Goal: Information Seeking & Learning: Learn about a topic

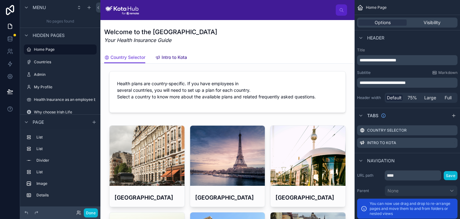
click at [179, 55] on span "Intro to Kota" at bounding box center [174, 57] width 25 height 6
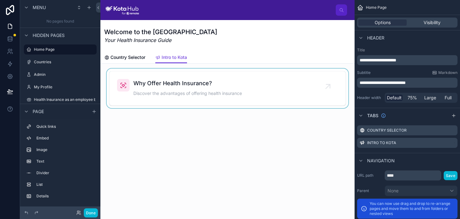
click at [221, 94] on div at bounding box center [227, 89] width 244 height 40
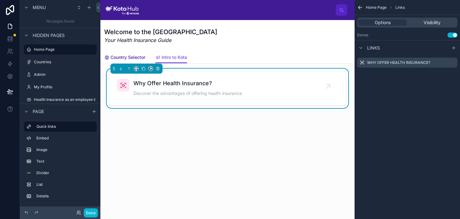
click at [129, 56] on span "Country Selector" at bounding box center [127, 57] width 35 height 6
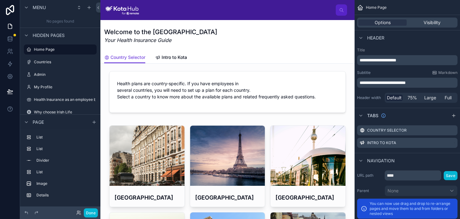
click at [124, 10] on img at bounding box center [122, 10] width 34 height 10
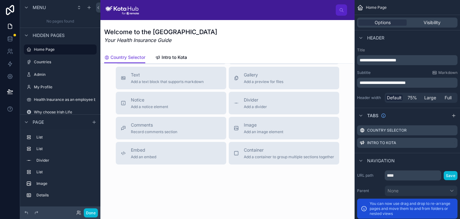
scroll to position [744, 0]
click at [173, 58] on span "Intro to Kota" at bounding box center [174, 57] width 25 height 6
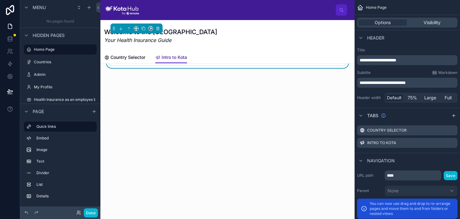
scroll to position [40, 0]
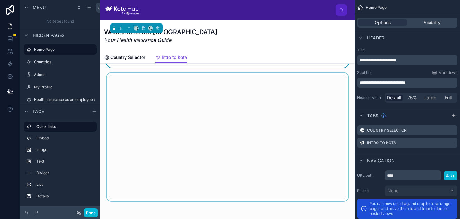
click at [121, 188] on div at bounding box center [227, 137] width 244 height 129
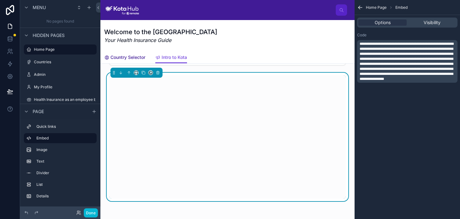
click at [123, 56] on span "Country Selector" at bounding box center [127, 57] width 35 height 6
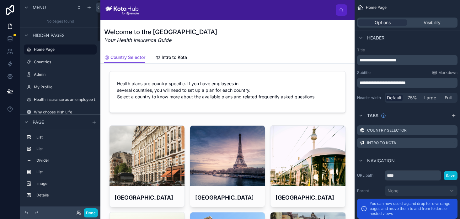
click at [115, 6] on img at bounding box center [122, 10] width 34 height 10
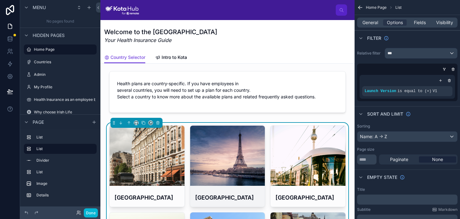
click at [242, 153] on div at bounding box center [227, 156] width 75 height 8
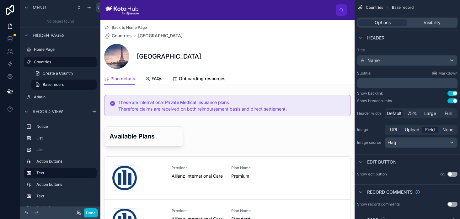
click at [107, 26] on icon at bounding box center [106, 27] width 5 height 5
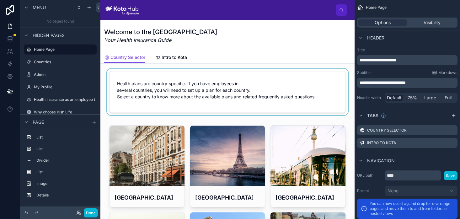
scroll to position [22, 0]
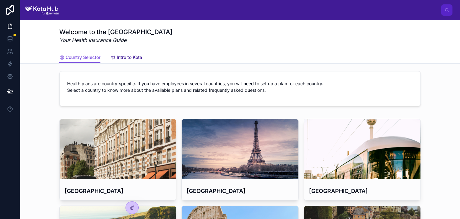
click at [132, 55] on span "Intro to Kota" at bounding box center [129, 57] width 25 height 6
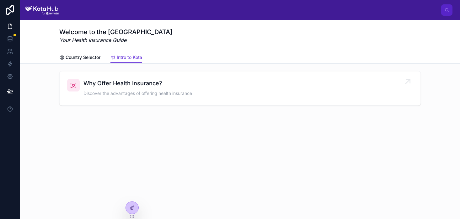
click at [192, 92] on span "Discover the advantages of offering health insurance" at bounding box center [137, 93] width 109 height 6
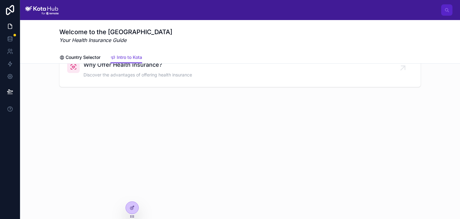
scroll to position [28, 0]
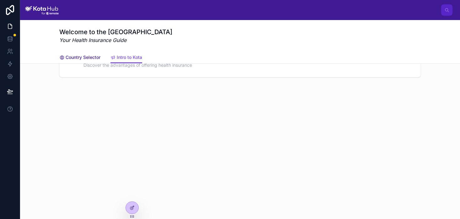
click at [82, 54] on span "Country Selector" at bounding box center [83, 57] width 35 height 6
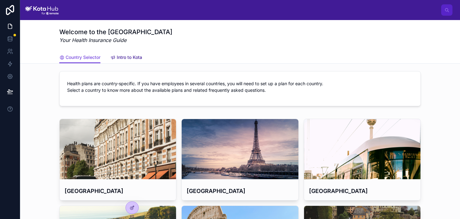
click at [124, 55] on span "Intro to Kota" at bounding box center [129, 57] width 25 height 6
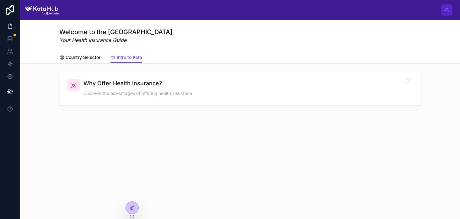
click at [127, 85] on span "Why Offer Health Insurance?" at bounding box center [137, 83] width 109 height 9
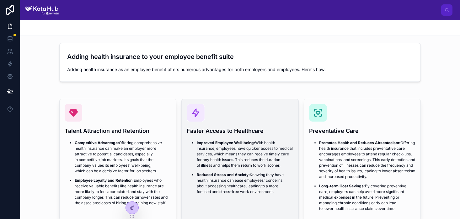
scroll to position [38, 0]
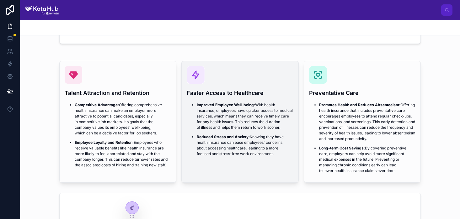
drag, startPoint x: 280, startPoint y: 155, endPoint x: 196, endPoint y: 105, distance: 97.1
click at [196, 105] on ul "Improved Employee Well-being: With health insurance, employees have quicker acc…" at bounding box center [240, 129] width 106 height 55
copy ul "Improved Employee Well-being: With health insurance, employees have quicker acc…"
click at [297, 118] on div "Faster Access to Healthcare Improved Employee Well-being: With health insurance…" at bounding box center [240, 113] width 116 height 104
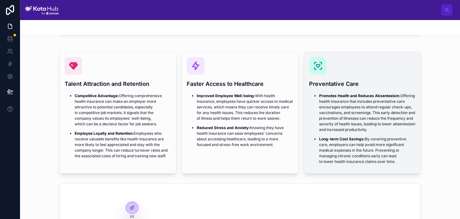
scroll to position [46, 0]
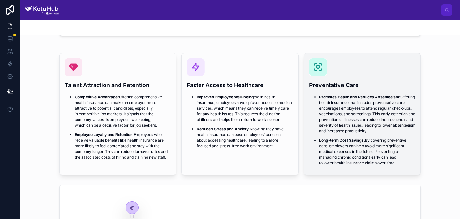
drag, startPoint x: 400, startPoint y: 163, endPoint x: 319, endPoint y: 98, distance: 104.0
click at [319, 98] on ul "Promotes Health and Reduces Absenteeism: Offering health insurance that include…" at bounding box center [362, 130] width 106 height 72
copy ul "Promotes Health and Reduces Absenteeism: Offering health insurance that include…"
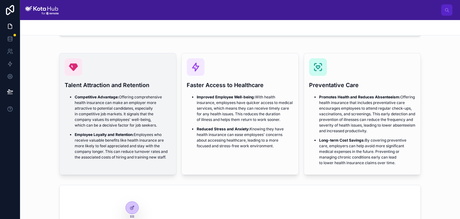
click at [143, 141] on p "Employee Loyalty and Retention: Employees who receive valuable benefits like he…" at bounding box center [123, 146] width 96 height 28
drag, startPoint x: 169, startPoint y: 158, endPoint x: 73, endPoint y: 99, distance: 112.8
click at [73, 99] on ul "Competitive Advantage: Offering comprehensive health insurance can make an empl…" at bounding box center [118, 127] width 106 height 66
copy ul "Competitive Advantage: Offering comprehensive health insurance can make an empl…"
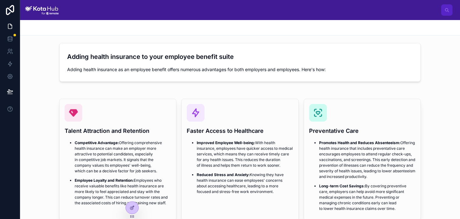
scroll to position [0, 0]
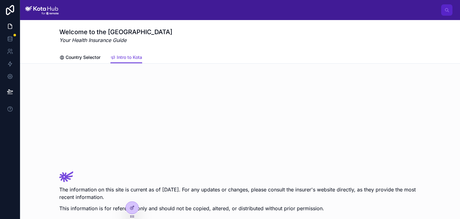
scroll to position [237, 0]
